Goal: Task Accomplishment & Management: Use online tool/utility

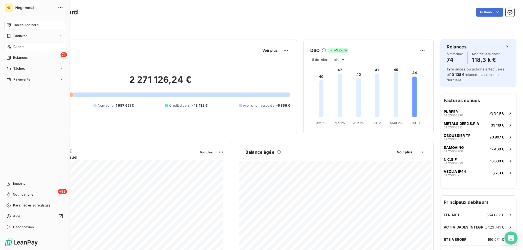
click at [19, 46] on span "Clients" at bounding box center [18, 46] width 11 height 5
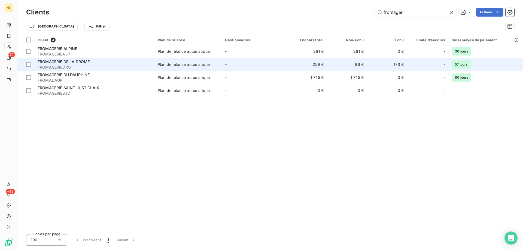
type input "fromager"
click at [76, 62] on span "FROMAGERIE DE LA DROME" at bounding box center [64, 61] width 52 height 5
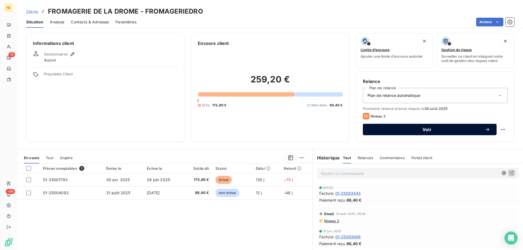
click at [428, 129] on span "Voir" at bounding box center [426, 130] width 115 height 4
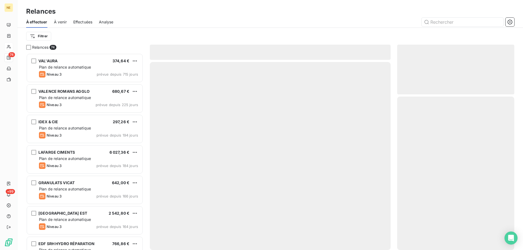
scroll to position [193, 113]
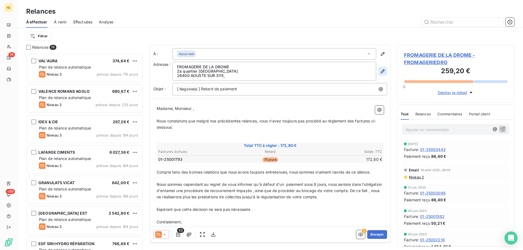
click at [381, 72] on icon "button" at bounding box center [383, 71] width 4 height 4
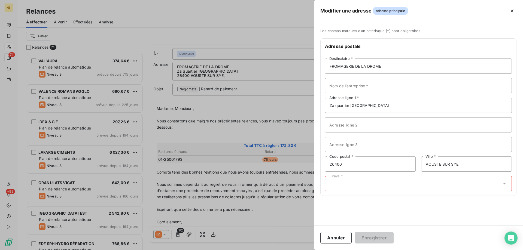
click at [354, 180] on div "Pays *" at bounding box center [418, 183] width 187 height 15
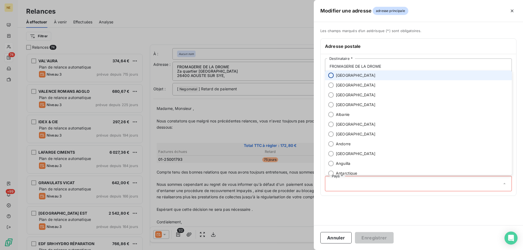
click at [329, 76] on input "radio" at bounding box center [330, 75] width 5 height 5
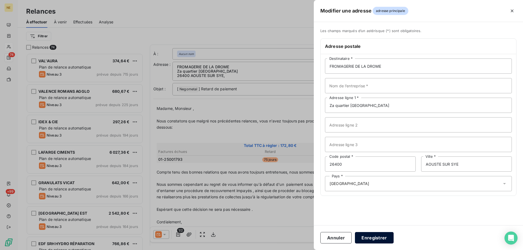
click at [380, 240] on button "Enregistrer" at bounding box center [374, 237] width 39 height 11
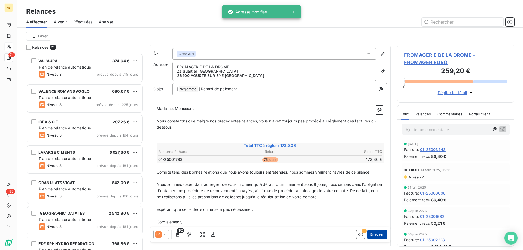
click at [371, 236] on button "Envoyer" at bounding box center [377, 234] width 20 height 9
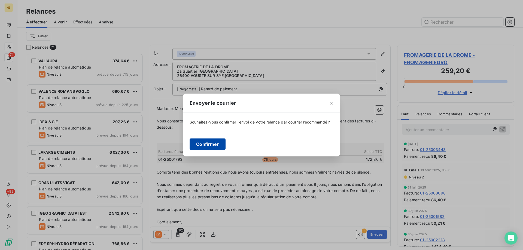
click at [204, 144] on button "Confirmer" at bounding box center [208, 144] width 36 height 11
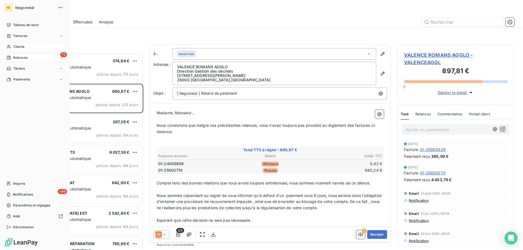
click at [12, 46] on div "Clients" at bounding box center [34, 47] width 61 height 9
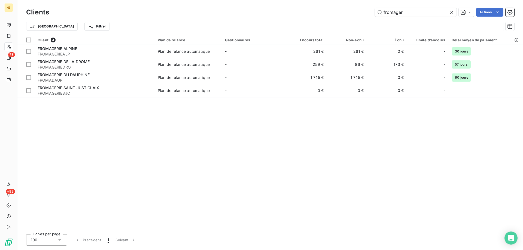
drag, startPoint x: 406, startPoint y: 12, endPoint x: 367, endPoint y: 12, distance: 38.4
click at [367, 12] on div "fromager Actions" at bounding box center [285, 12] width 459 height 9
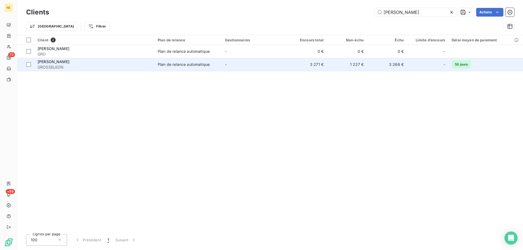
type input "[PERSON_NAME]"
click at [126, 71] on td "[PERSON_NAME] GROSSELEON" at bounding box center [94, 64] width 120 height 13
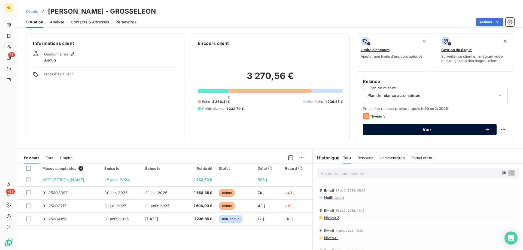
click at [431, 127] on button "Voir" at bounding box center [430, 129] width 134 height 11
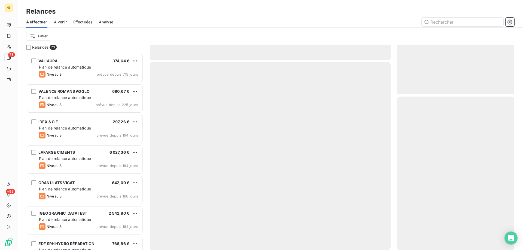
scroll to position [193, 113]
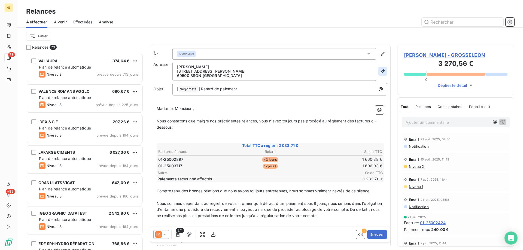
click at [380, 71] on icon "button" at bounding box center [382, 71] width 5 height 5
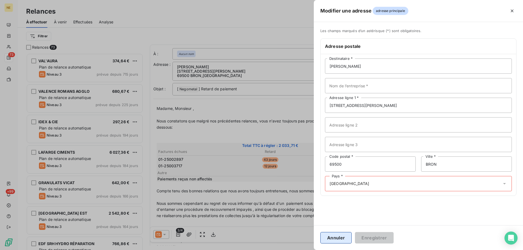
click at [330, 235] on button "Annuler" at bounding box center [335, 237] width 31 height 11
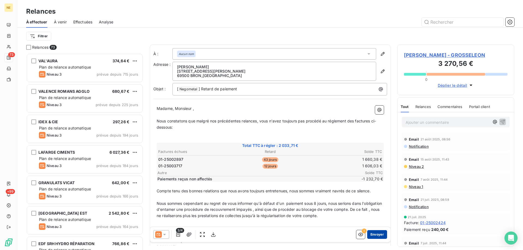
click at [372, 236] on button "Envoyer" at bounding box center [377, 234] width 20 height 9
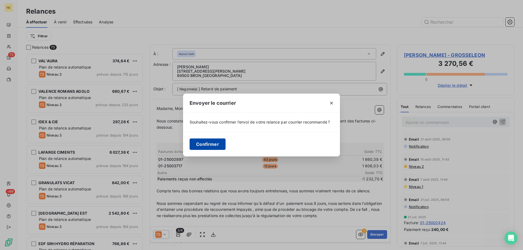
click at [210, 143] on button "Confirmer" at bounding box center [208, 144] width 36 height 11
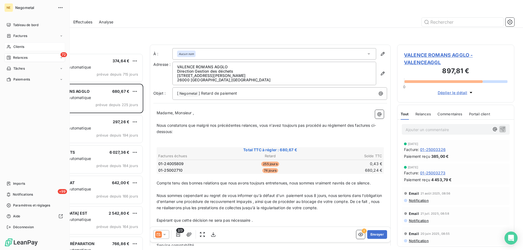
click at [11, 47] on div "Clients" at bounding box center [34, 47] width 61 height 9
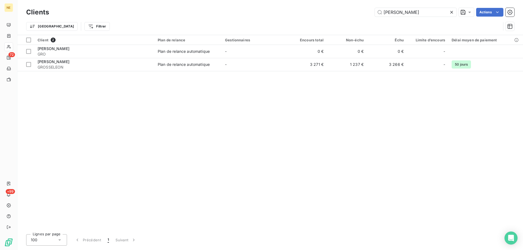
drag, startPoint x: 402, startPoint y: 11, endPoint x: 362, endPoint y: 12, distance: 39.8
click at [362, 12] on div "[PERSON_NAME] Actions" at bounding box center [285, 12] width 459 height 9
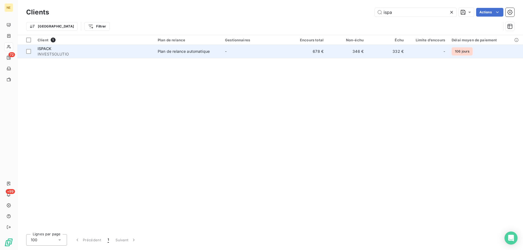
type input "ispa"
click at [89, 54] on span "INVESTSOLUTIO" at bounding box center [95, 53] width 114 height 5
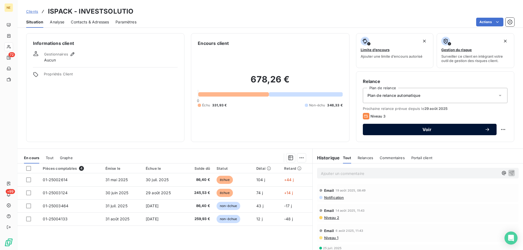
click at [418, 125] on button "Voir" at bounding box center [430, 129] width 134 height 11
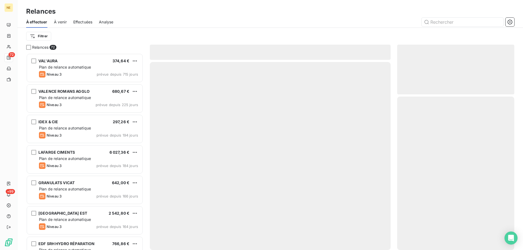
scroll to position [193, 113]
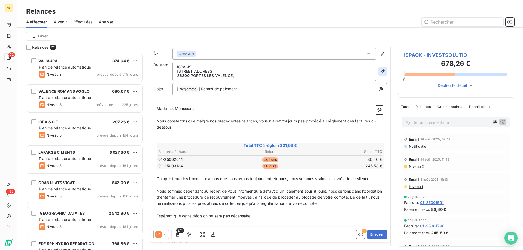
click at [380, 71] on icon "button" at bounding box center [382, 71] width 5 height 5
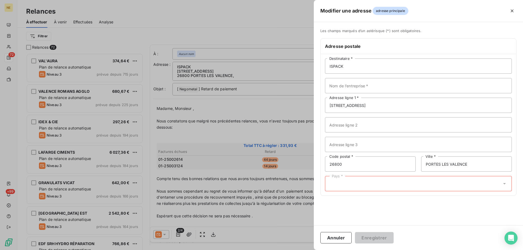
click at [346, 187] on div "Pays *" at bounding box center [418, 183] width 187 height 15
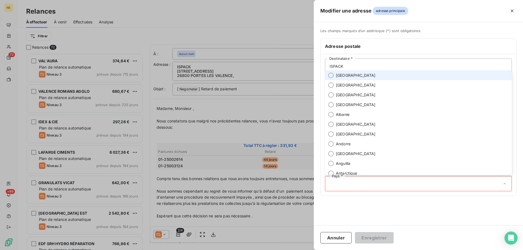
click at [332, 73] on li "[GEOGRAPHIC_DATA]" at bounding box center [418, 76] width 187 height 10
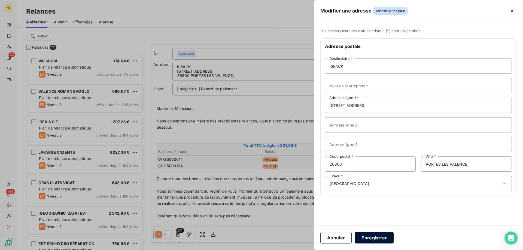
click at [379, 242] on button "Enregistrer" at bounding box center [374, 237] width 39 height 11
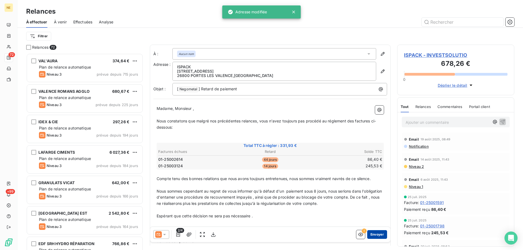
click at [368, 234] on button "Envoyer" at bounding box center [377, 234] width 20 height 9
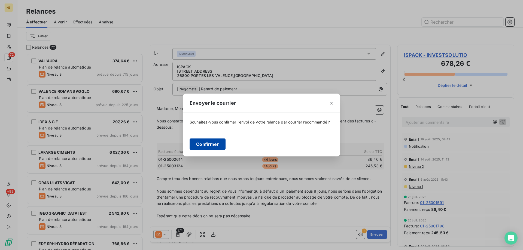
click at [210, 143] on button "Confirmer" at bounding box center [208, 144] width 36 height 11
